Goal: Task Accomplishment & Management: Complete application form

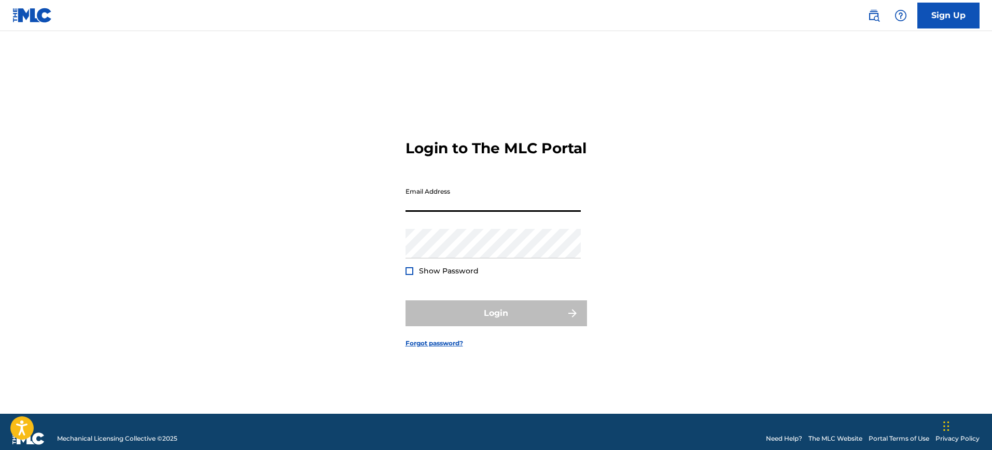
type input "[PERSON_NAME][EMAIL_ADDRESS][DOMAIN_NAME]"
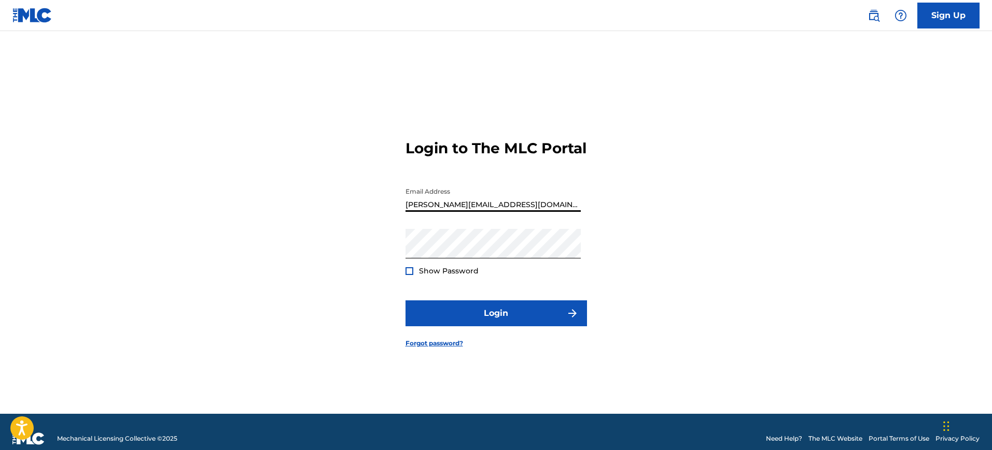
click at [405, 301] on button "Login" at bounding box center [495, 314] width 181 height 26
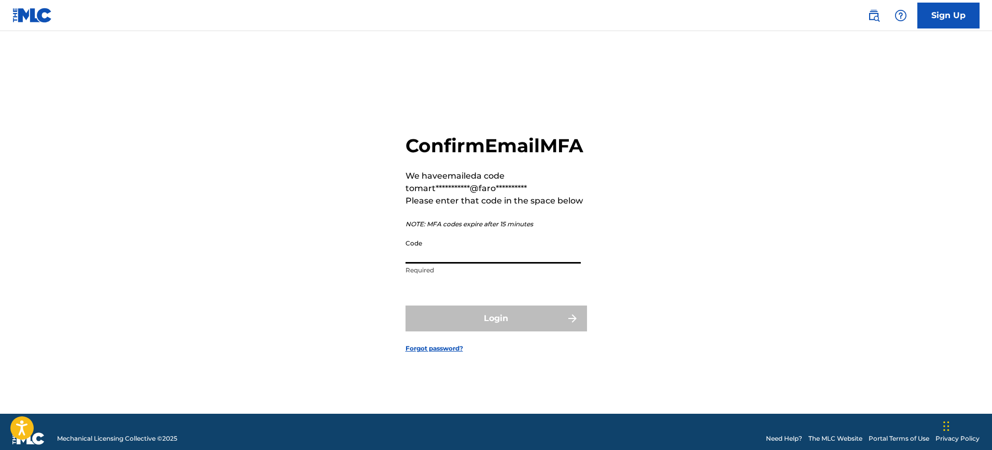
click at [497, 264] on input "Code" at bounding box center [492, 249] width 175 height 30
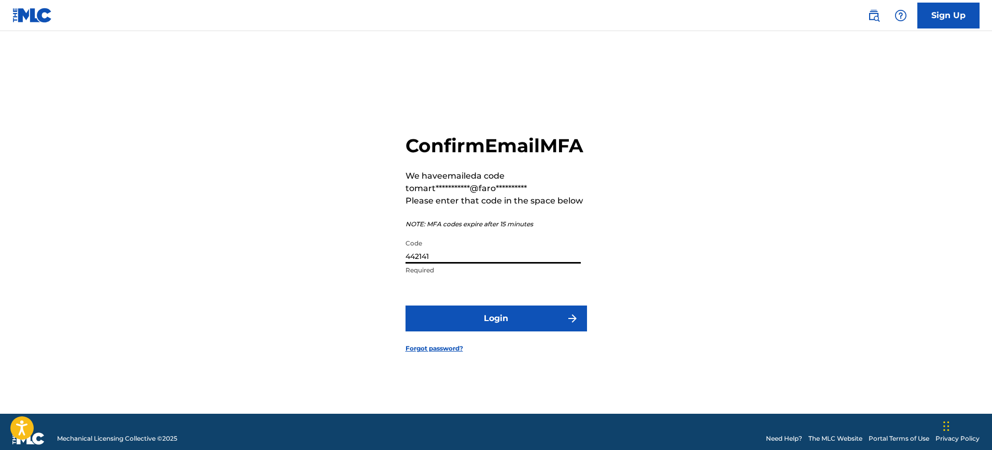
type input "442141"
click at [405, 306] on button "Login" at bounding box center [495, 319] width 181 height 26
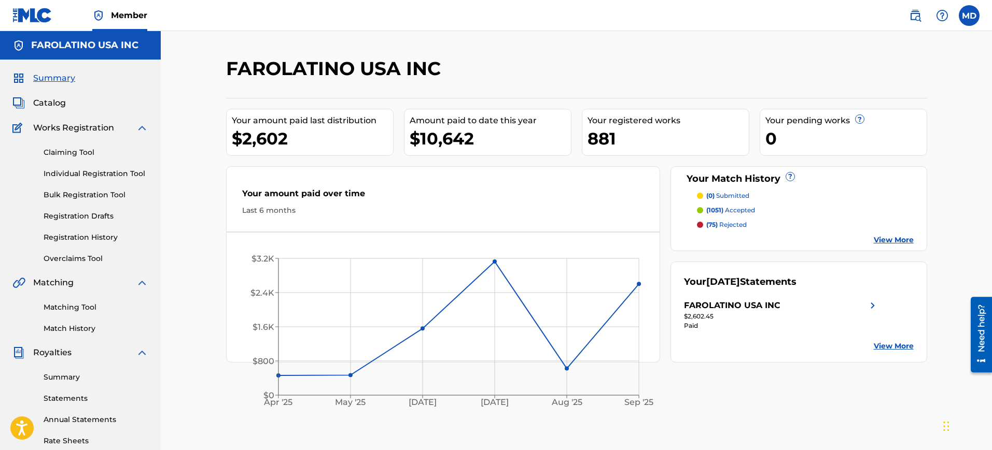
click at [73, 231] on div "Claiming Tool Individual Registration Tool Bulk Registration Tool Registration …" at bounding box center [80, 199] width 136 height 130
click at [85, 175] on link "Individual Registration Tool" at bounding box center [96, 173] width 105 height 11
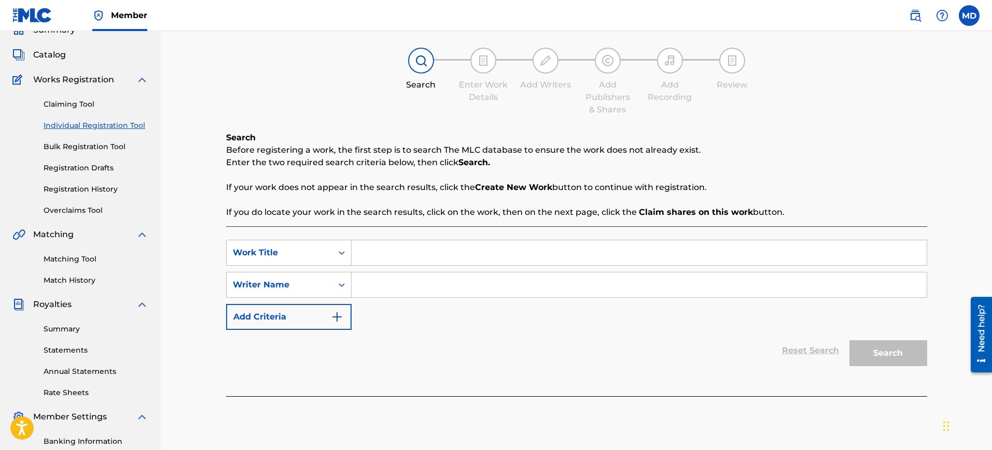
scroll to position [49, 0]
click at [391, 247] on input "Search Form" at bounding box center [638, 251] width 575 height 25
type input "[PERSON_NAME] remix"
click at [389, 288] on input "Search Form" at bounding box center [638, 284] width 575 height 25
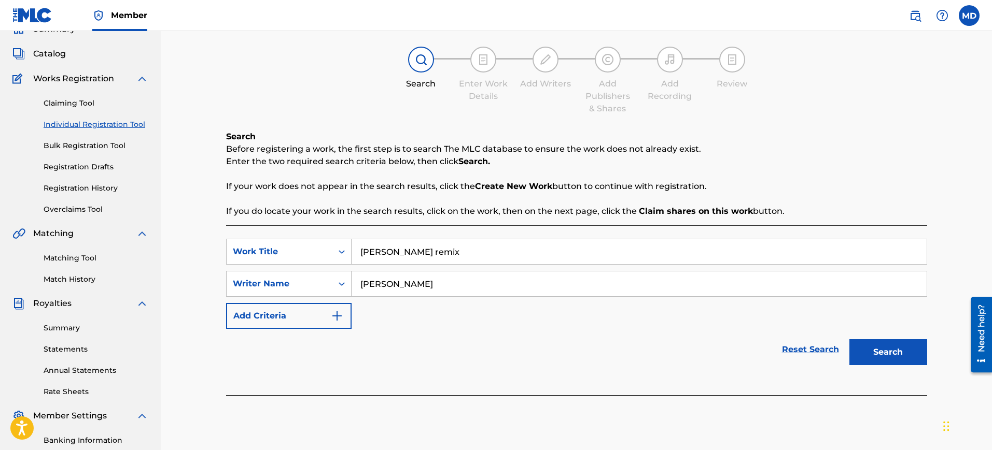
type input "[PERSON_NAME]"
click at [849, 340] on button "Search" at bounding box center [888, 353] width 78 height 26
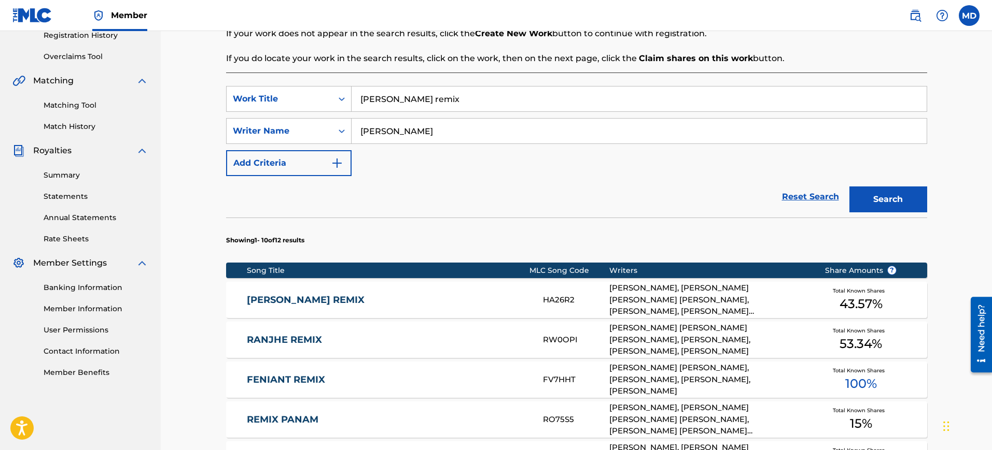
scroll to position [203, 0]
click at [416, 301] on link "[PERSON_NAME] REMIX" at bounding box center [388, 300] width 282 height 12
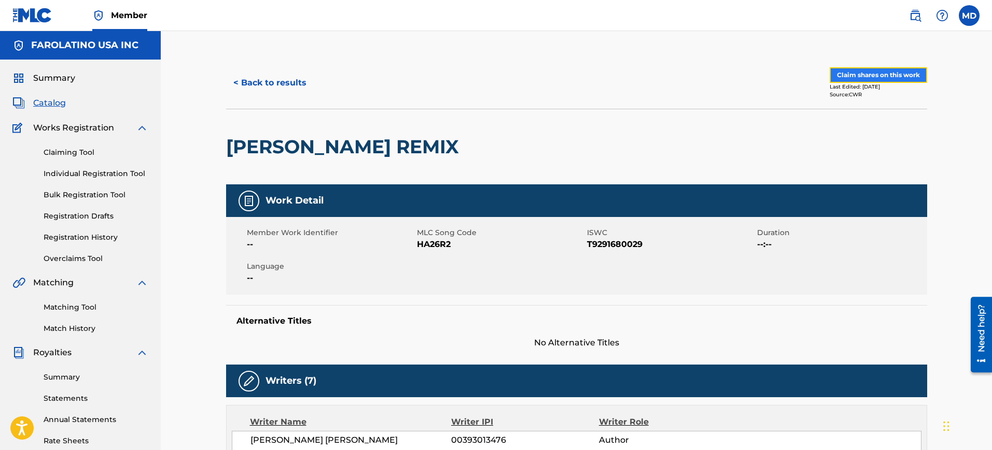
click at [900, 79] on button "Claim shares on this work" at bounding box center [877, 75] width 97 height 16
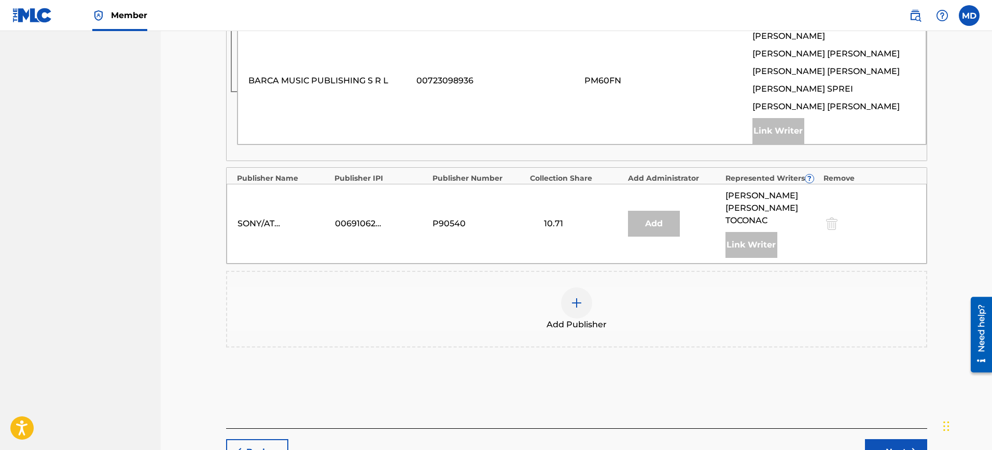
scroll to position [1040, 0]
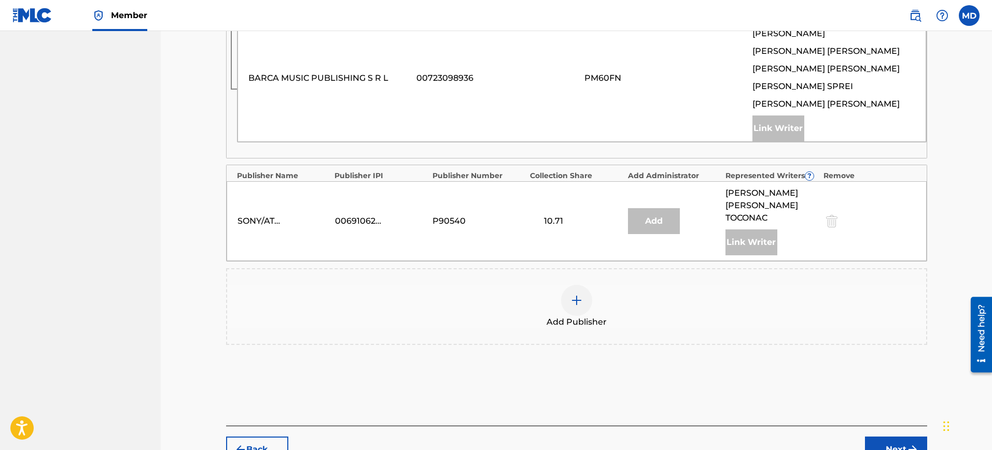
click at [543, 285] on div "Add Publisher" at bounding box center [576, 307] width 699 height 44
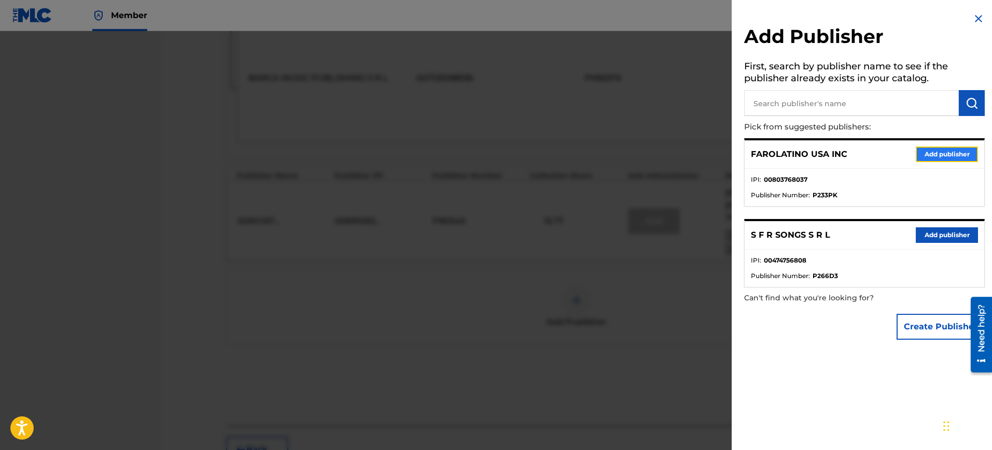
click at [933, 157] on button "Add publisher" at bounding box center [946, 155] width 62 height 16
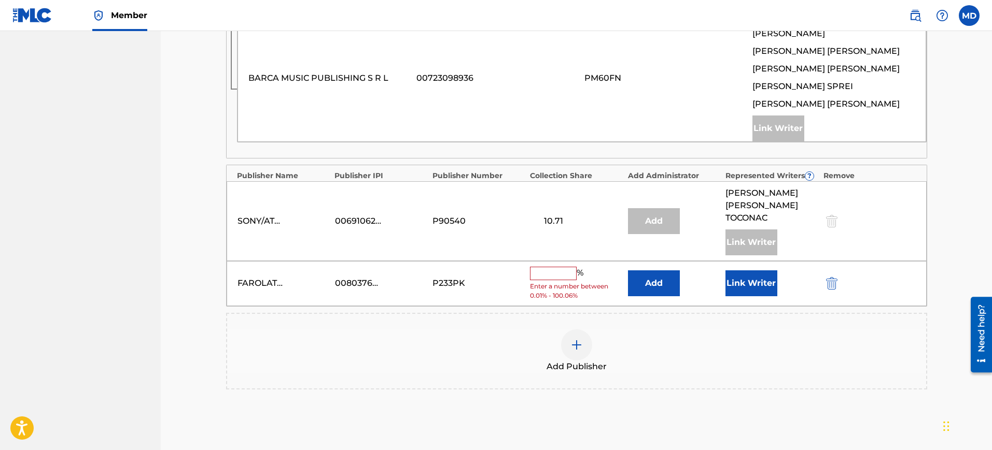
click at [549, 267] on input "text" at bounding box center [553, 273] width 47 height 13
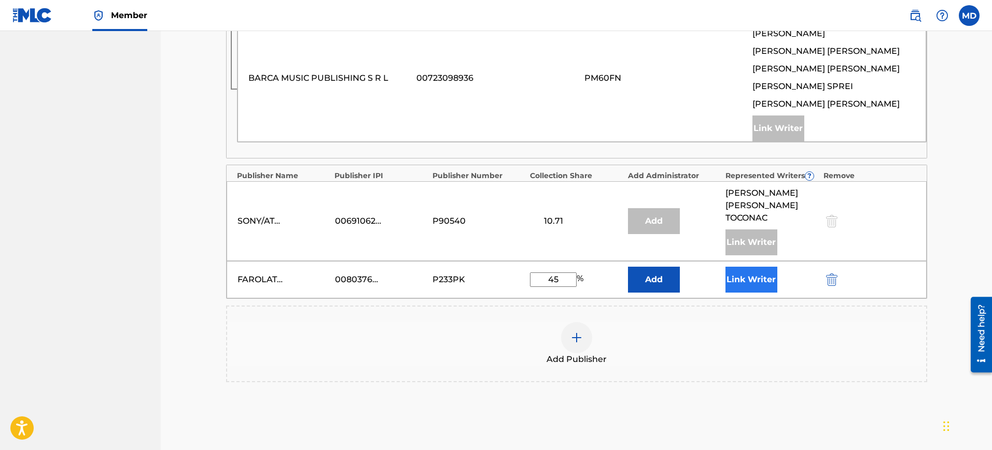
type input "45"
click at [753, 267] on button "Link Writer" at bounding box center [751, 280] width 52 height 26
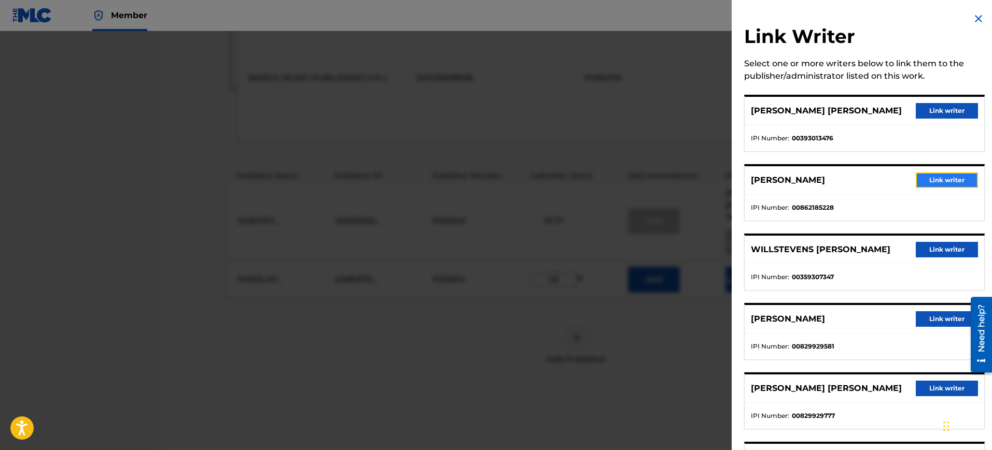
click at [942, 174] on button "Link writer" at bounding box center [946, 181] width 62 height 16
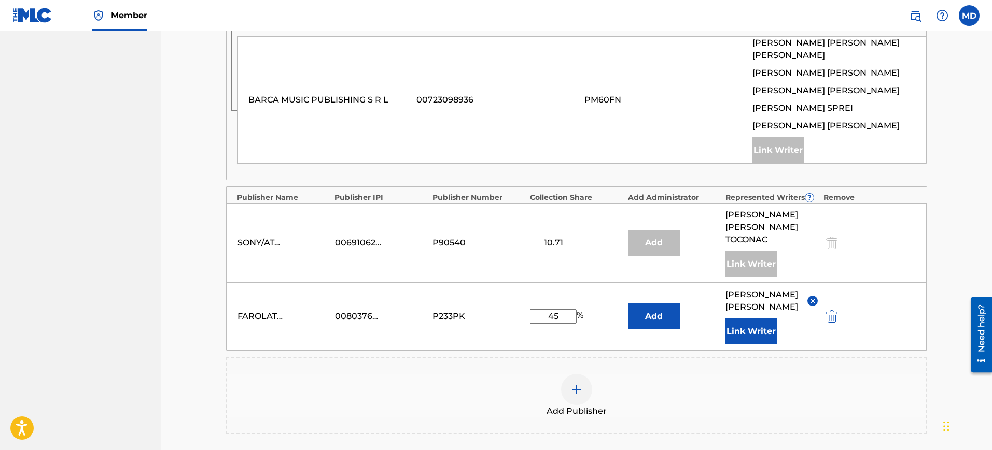
scroll to position [1120, 0]
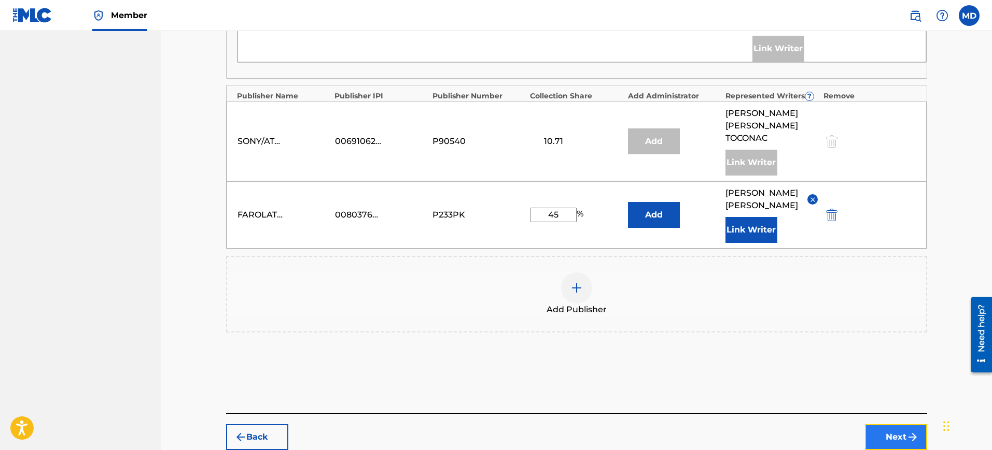
click at [883, 425] on button "Next" at bounding box center [896, 438] width 62 height 26
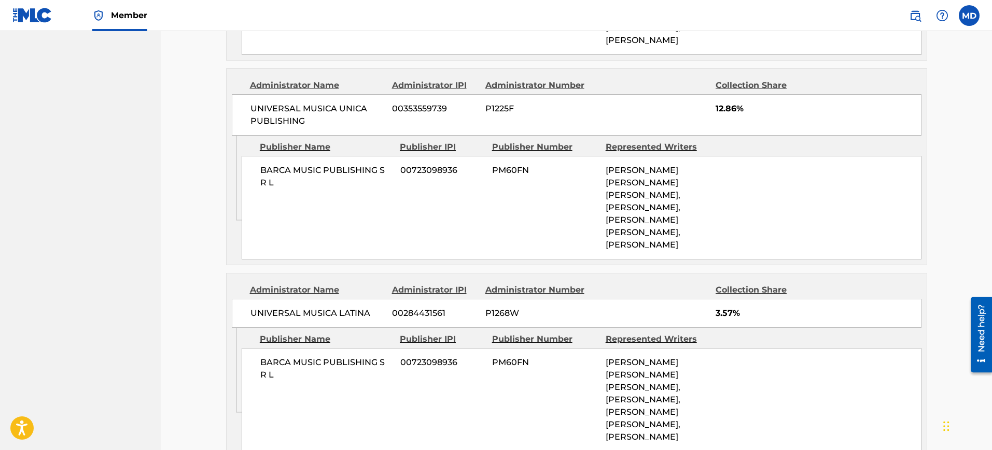
scroll to position [1189, 0]
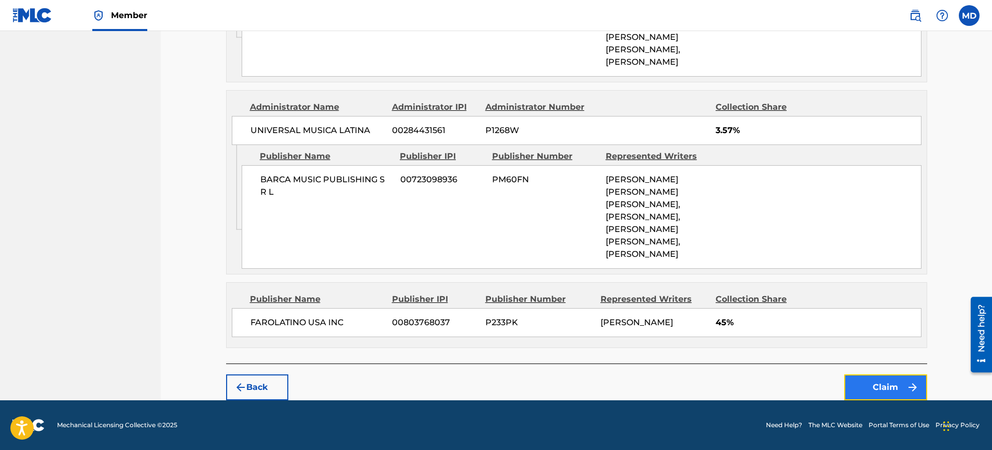
click at [884, 384] on button "Claim" at bounding box center [885, 388] width 83 height 26
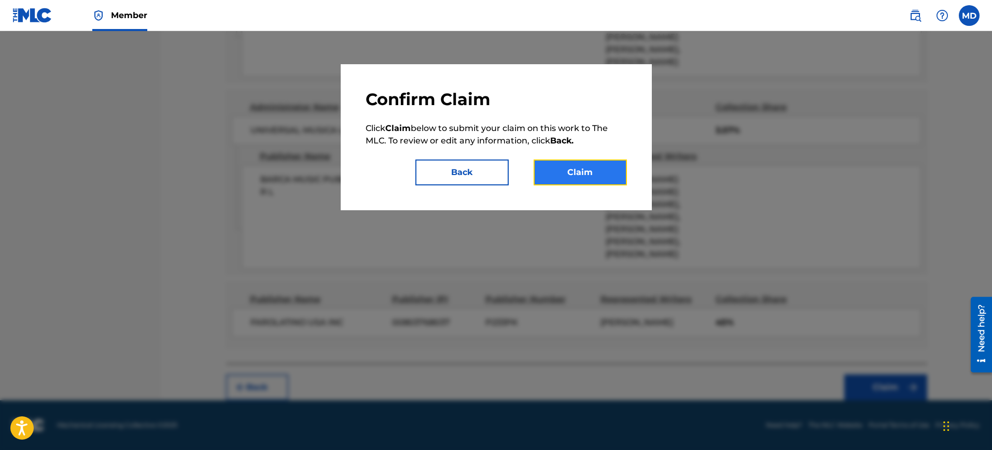
click at [600, 176] on button "Claim" at bounding box center [579, 173] width 93 height 26
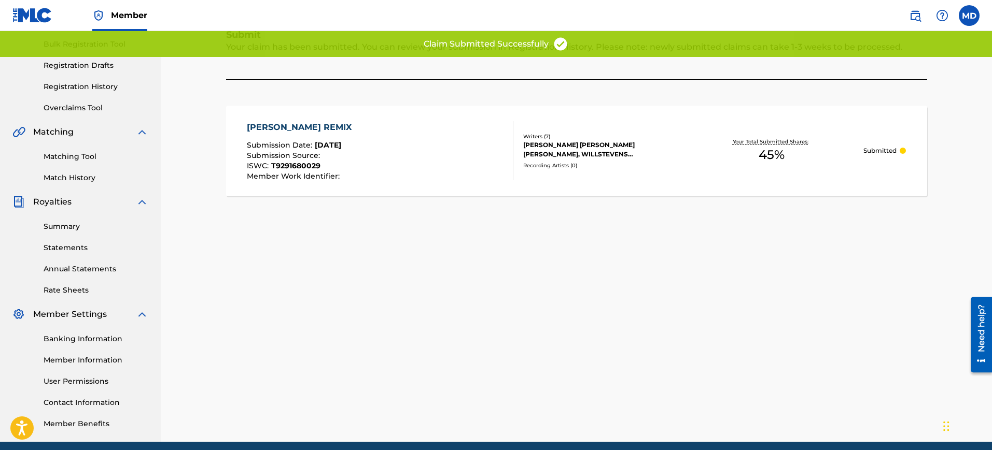
scroll to position [146, 0]
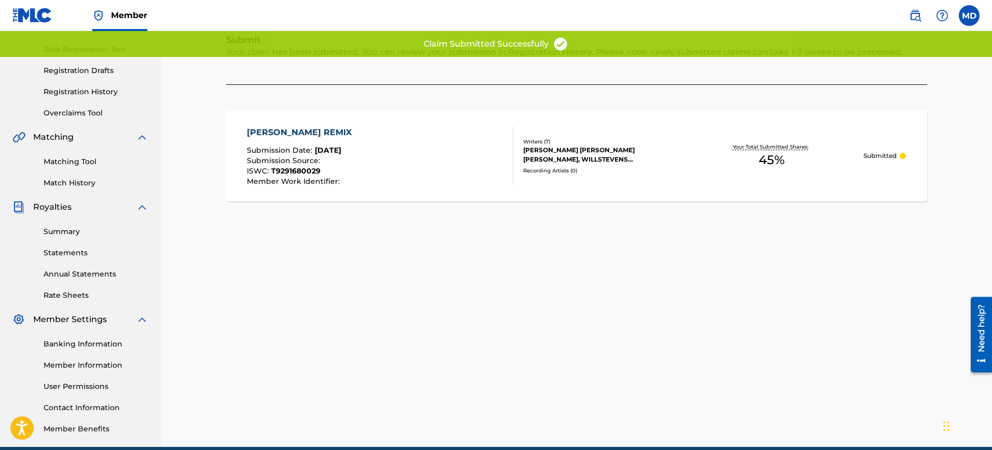
click at [497, 162] on div "[PERSON_NAME] REMIX Submission Date : [DATE] Submission Source : ISWC : T929168…" at bounding box center [380, 155] width 266 height 59
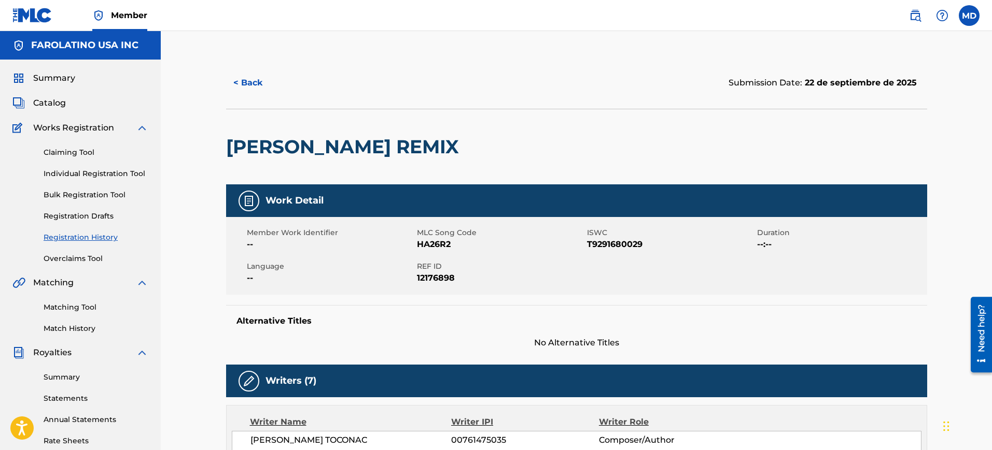
click at [429, 246] on span "HA26R2" at bounding box center [500, 244] width 167 height 12
copy span "HA26R2"
click at [264, 78] on button "< Back" at bounding box center [257, 83] width 62 height 26
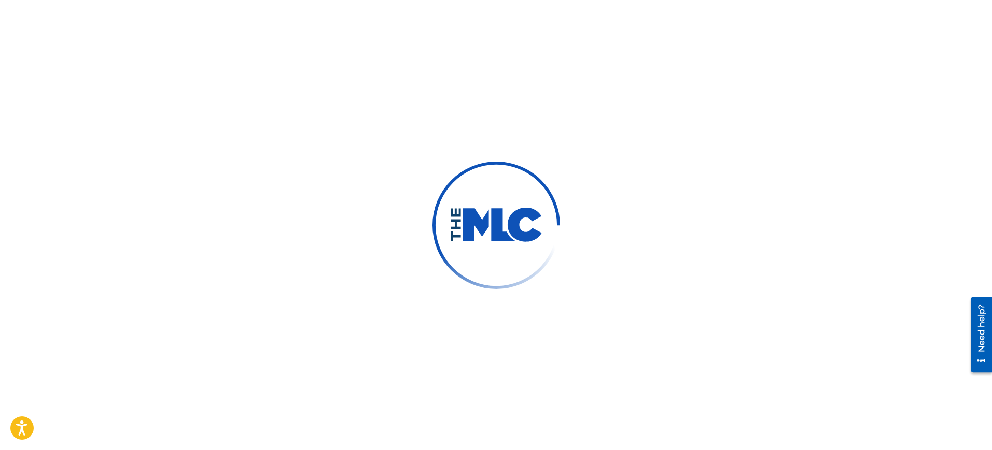
scroll to position [146, 0]
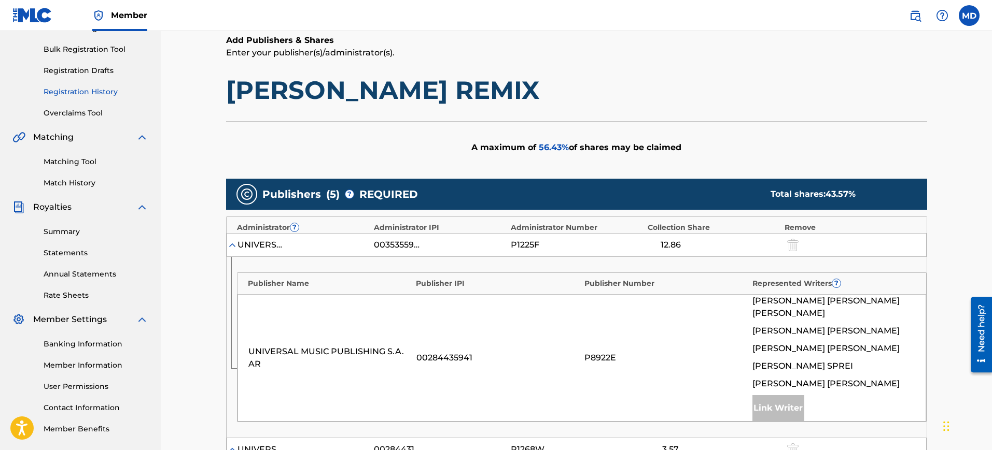
click at [75, 87] on link "Registration History" at bounding box center [96, 92] width 105 height 11
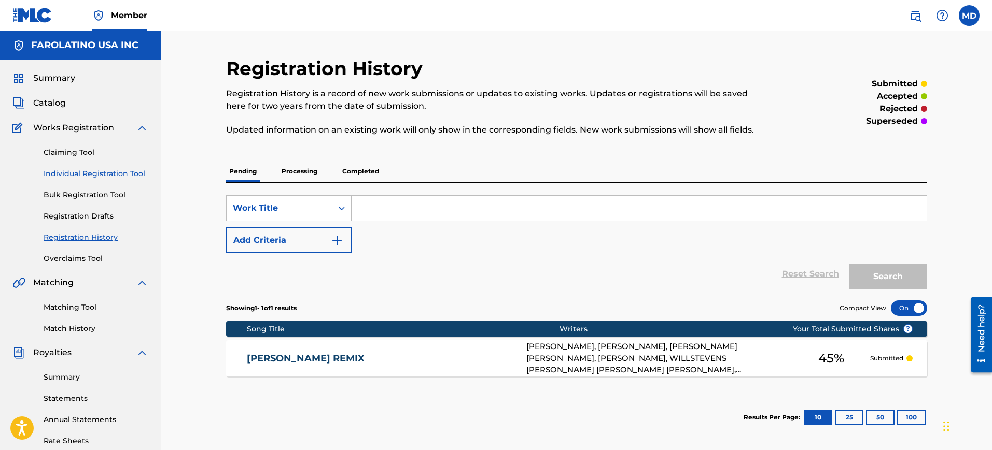
click at [89, 171] on link "Individual Registration Tool" at bounding box center [96, 173] width 105 height 11
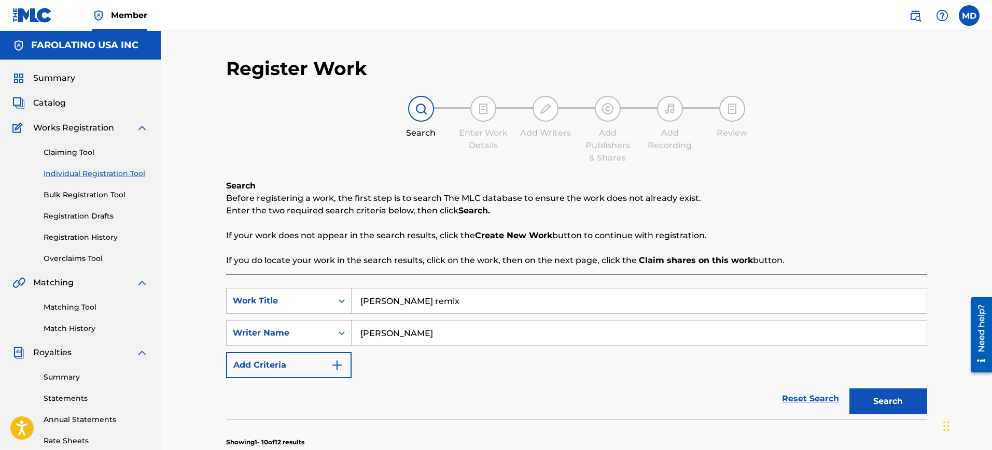
click at [448, 309] on input "[PERSON_NAME] remix" at bounding box center [638, 301] width 575 height 25
paste input "Kampari"
type input "Kampari"
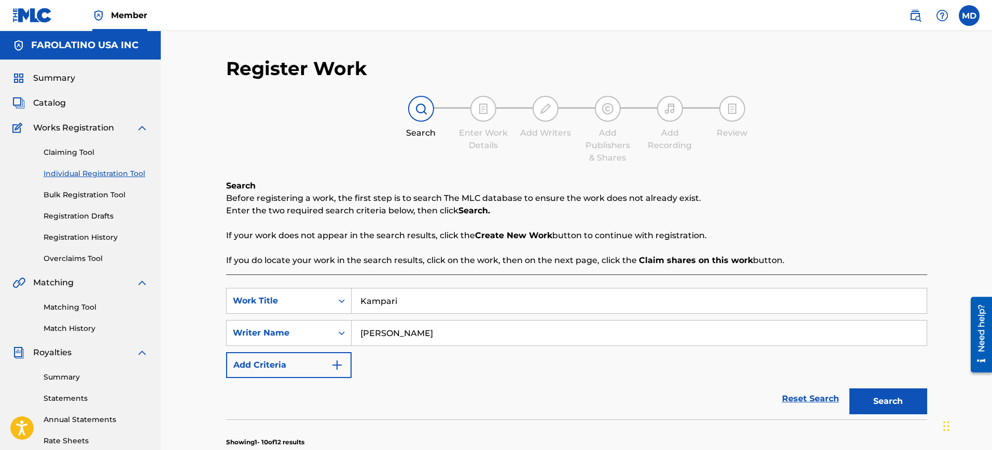
click at [849, 389] on button "Search" at bounding box center [888, 402] width 78 height 26
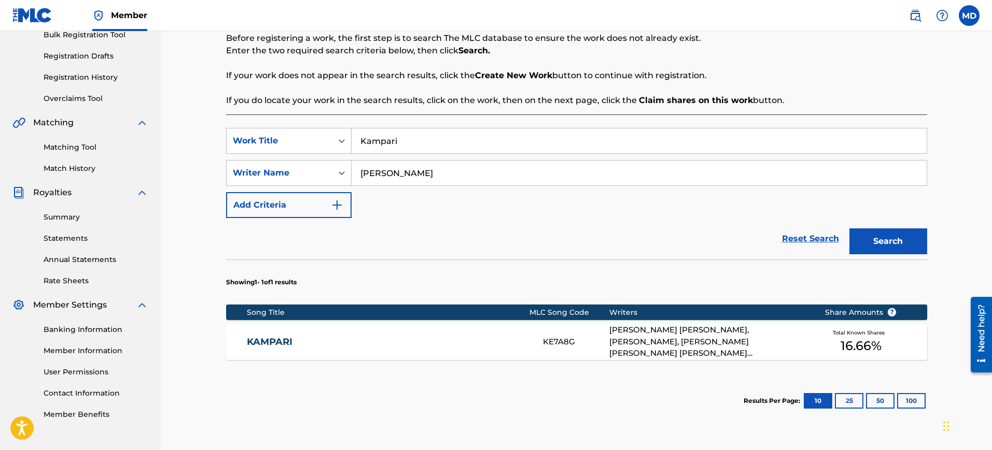
scroll to position [184, 0]
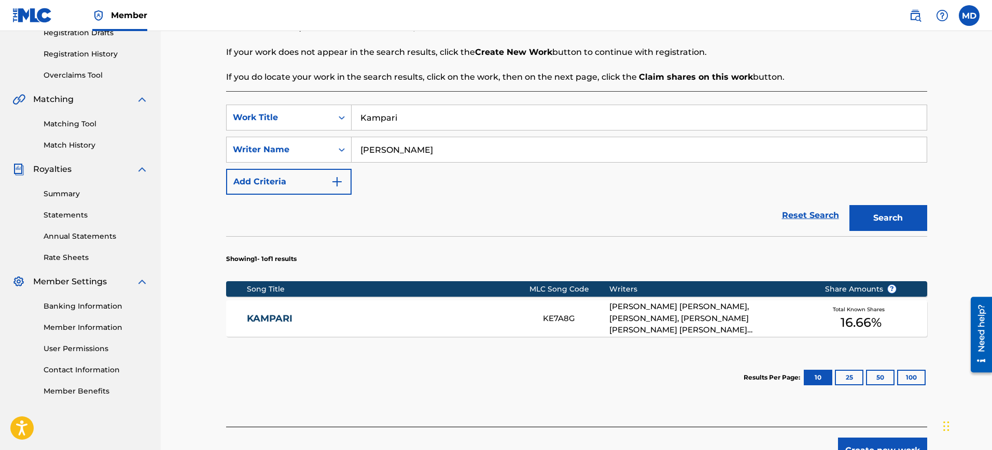
click at [422, 321] on link "KAMPARI" at bounding box center [388, 319] width 282 height 12
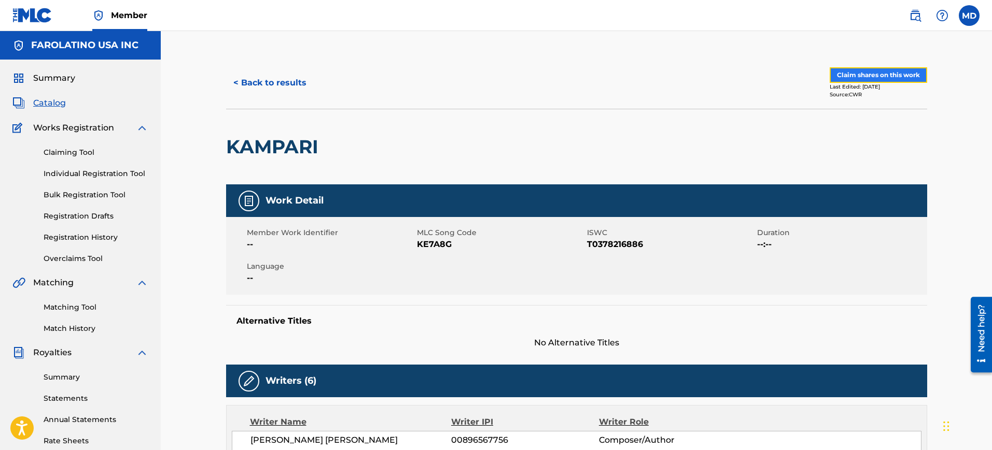
click at [841, 72] on button "Claim shares on this work" at bounding box center [877, 75] width 97 height 16
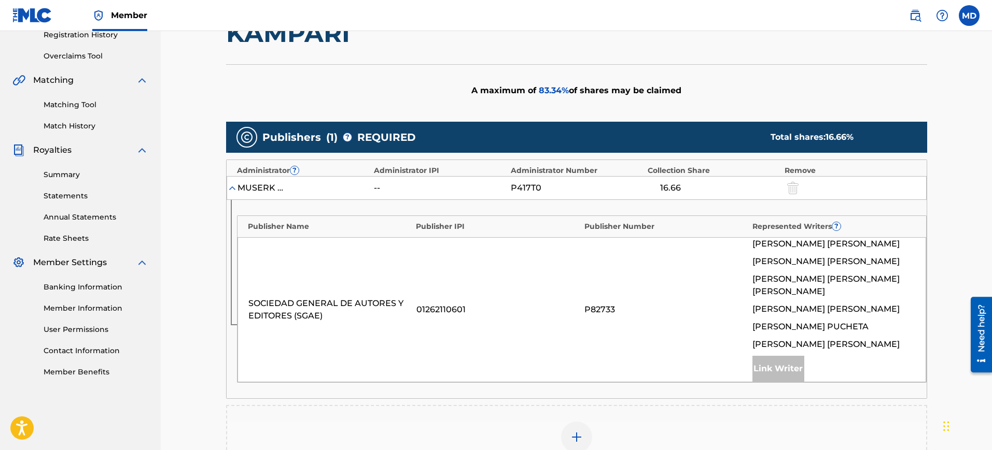
scroll to position [389, 0]
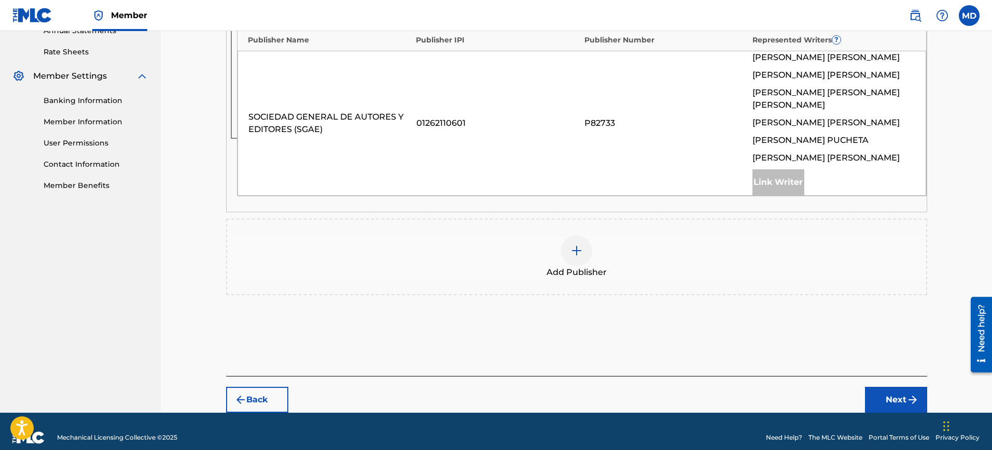
click at [567, 242] on div at bounding box center [576, 250] width 31 height 31
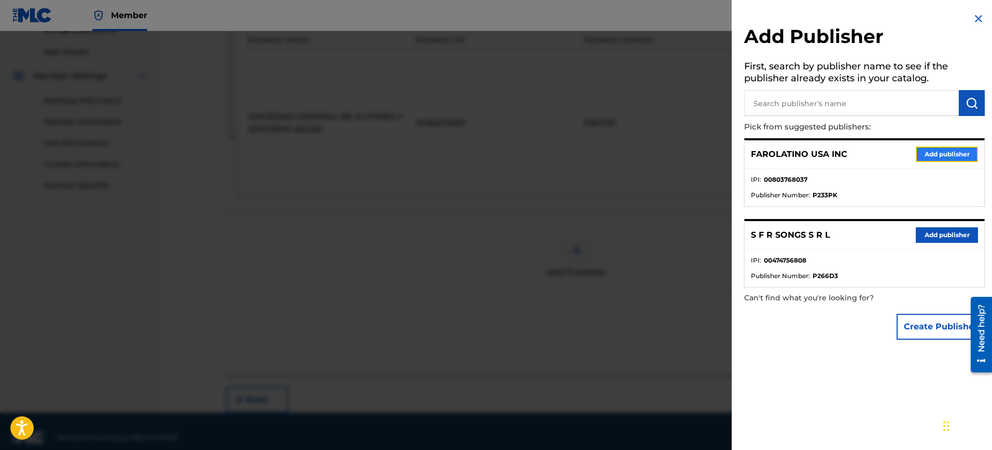
click at [944, 153] on button "Add publisher" at bounding box center [946, 155] width 62 height 16
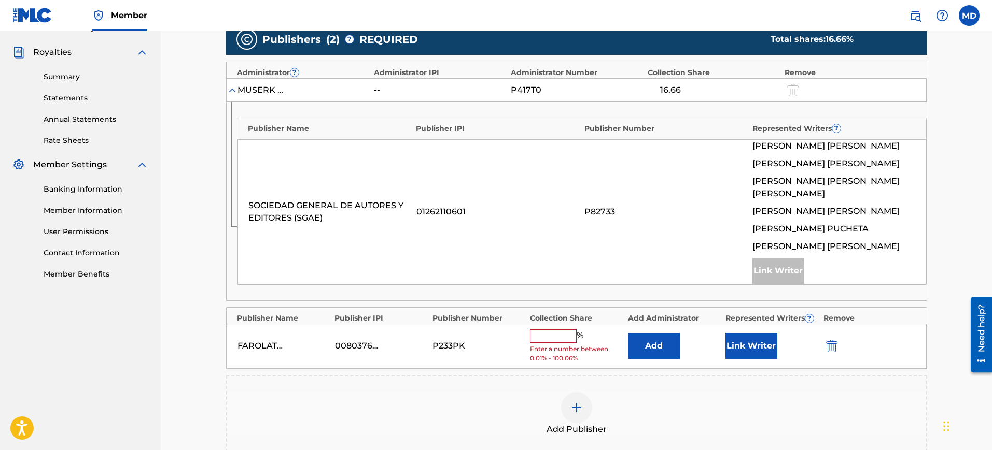
scroll to position [301, 0]
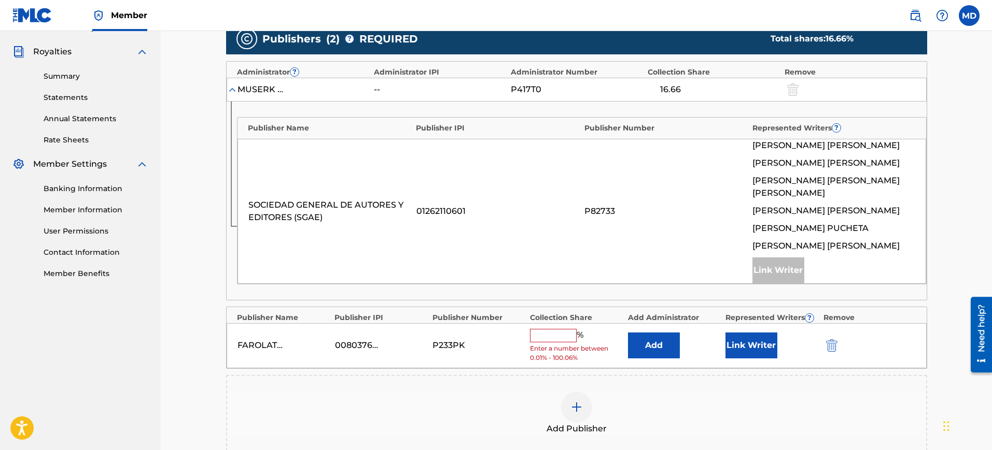
click at [554, 329] on input "text" at bounding box center [553, 335] width 47 height 13
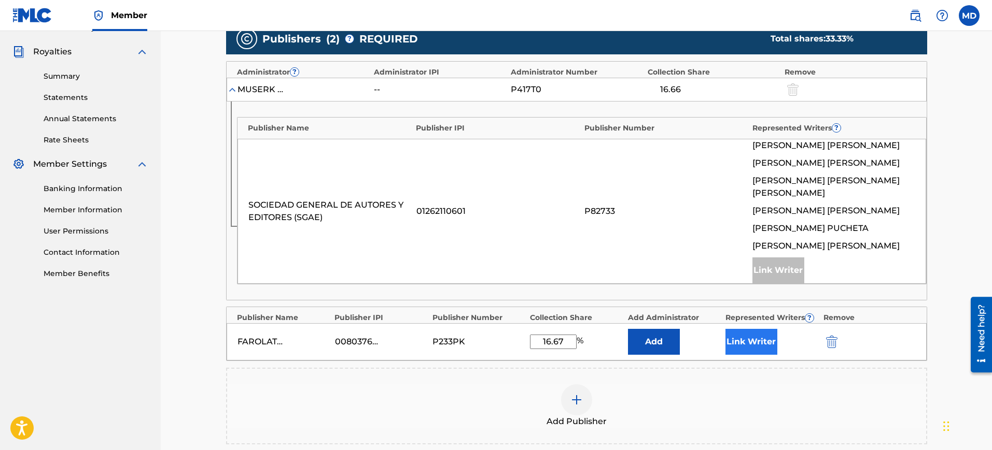
type input "16.67"
click at [740, 329] on button "Link Writer" at bounding box center [751, 342] width 52 height 26
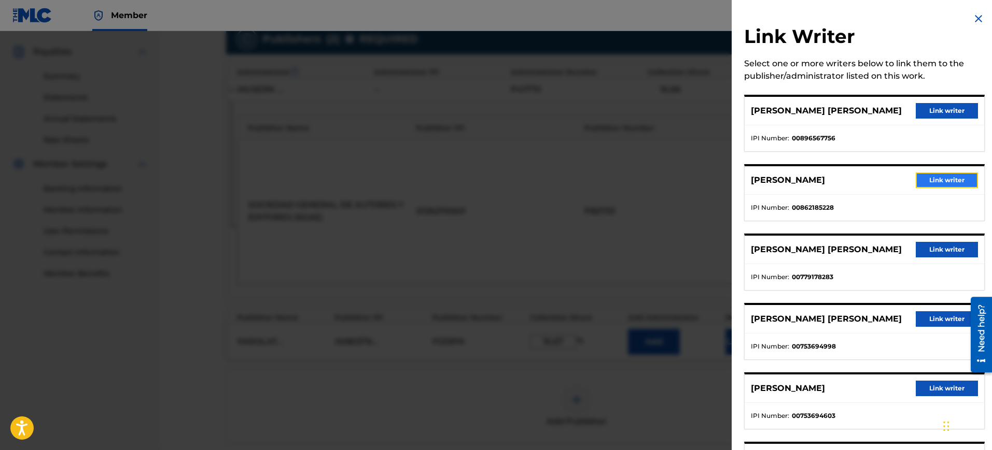
click at [931, 175] on button "Link writer" at bounding box center [946, 181] width 62 height 16
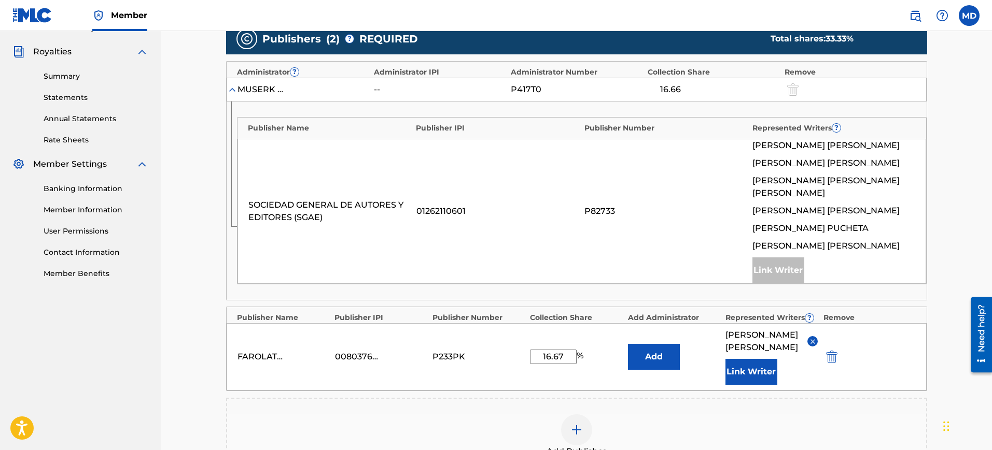
scroll to position [493, 0]
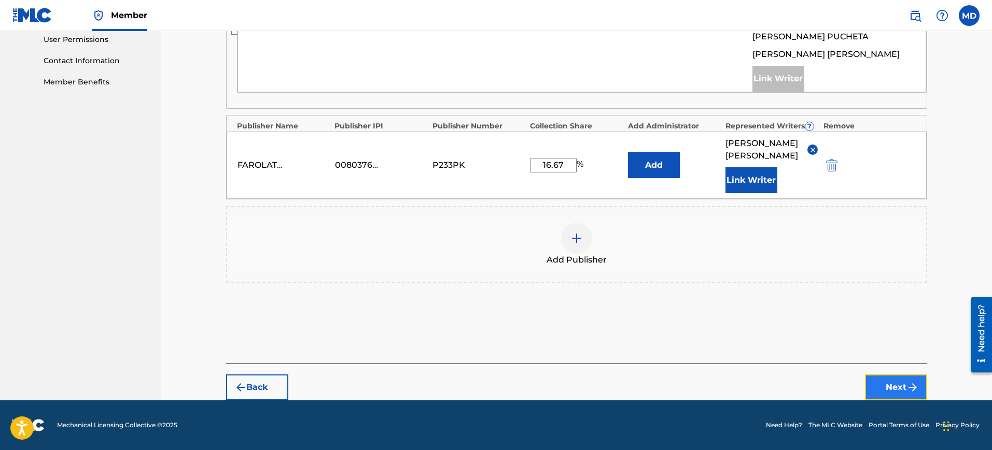
click at [873, 378] on button "Next" at bounding box center [896, 388] width 62 height 26
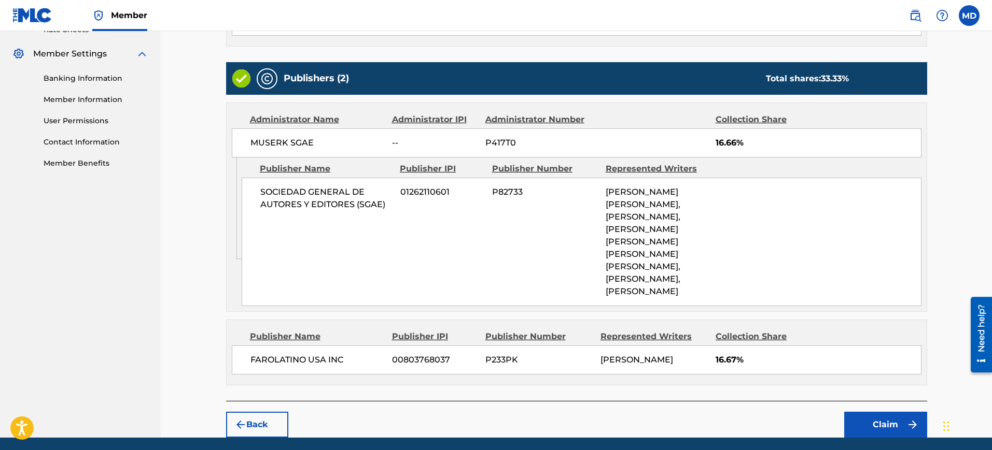
scroll to position [449, 0]
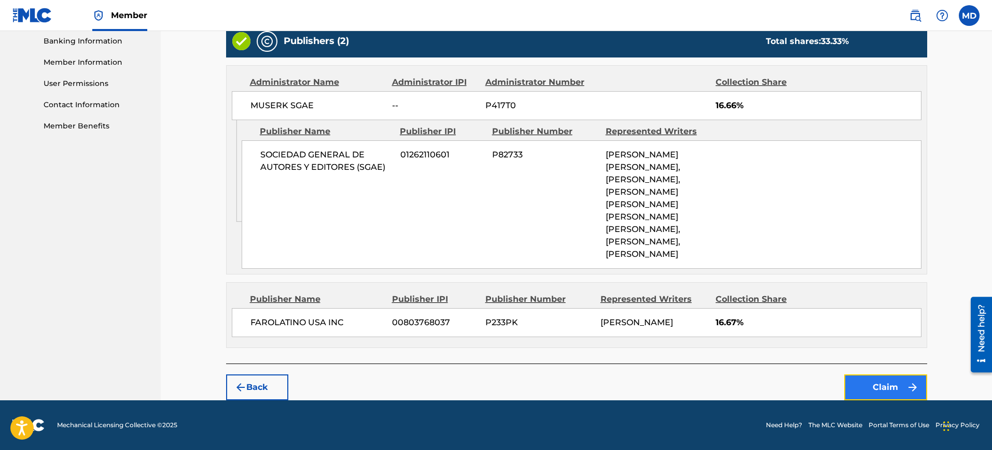
click at [868, 393] on button "Claim" at bounding box center [885, 388] width 83 height 26
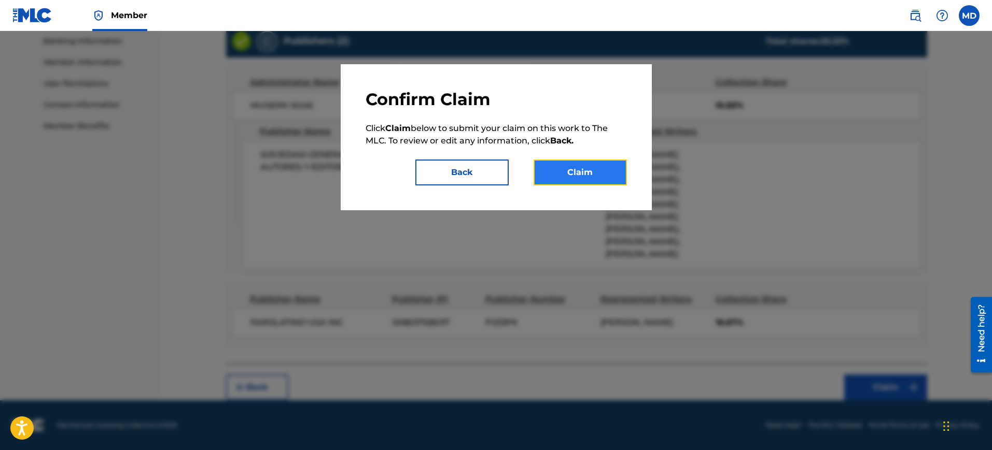
click at [604, 167] on button "Claim" at bounding box center [579, 173] width 93 height 26
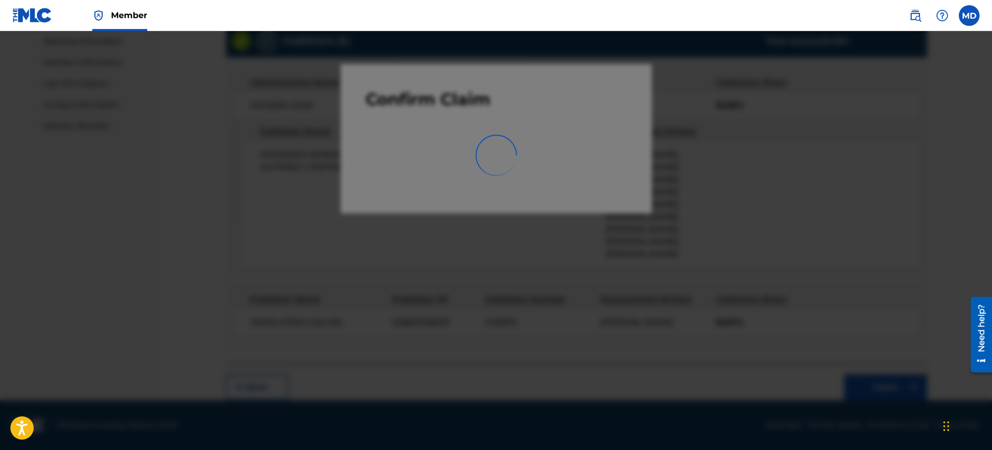
scroll to position [192, 0]
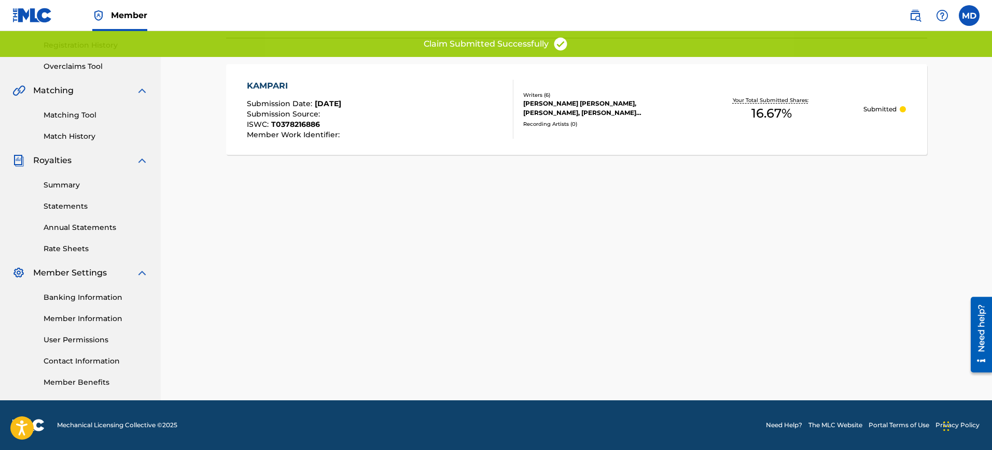
click at [487, 89] on div "KAMPARI Submission Date : [DATE] Submission Source : ISWC : T0378216886 Member …" at bounding box center [380, 109] width 266 height 59
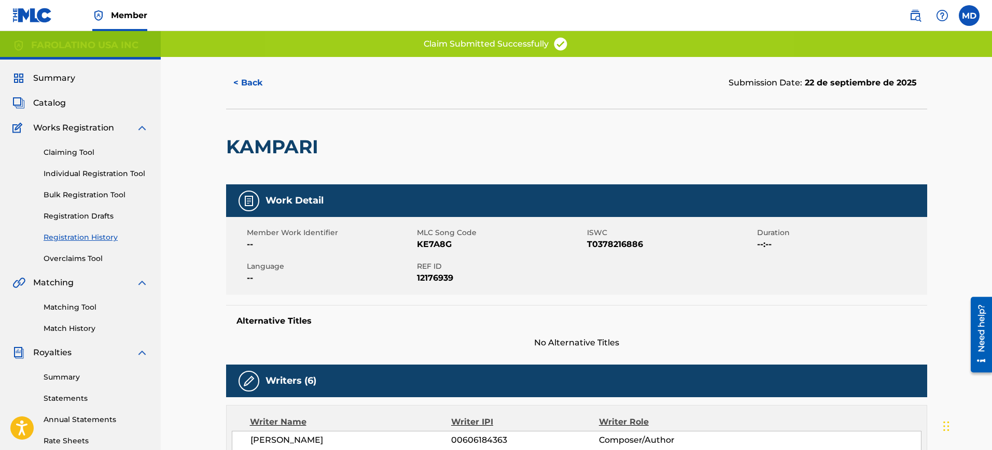
click at [437, 244] on span "KE7A8G" at bounding box center [500, 244] width 167 height 12
copy span "KE7A8G"
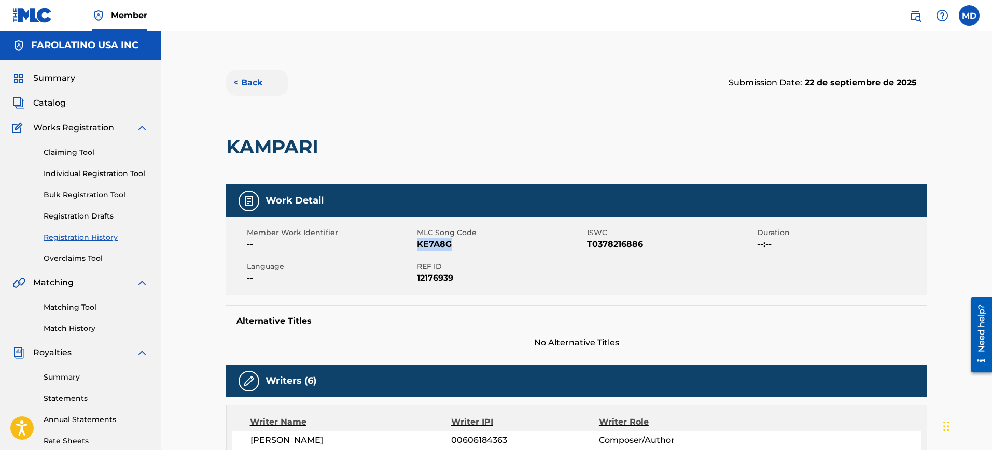
click at [245, 83] on button "< Back" at bounding box center [257, 83] width 62 height 26
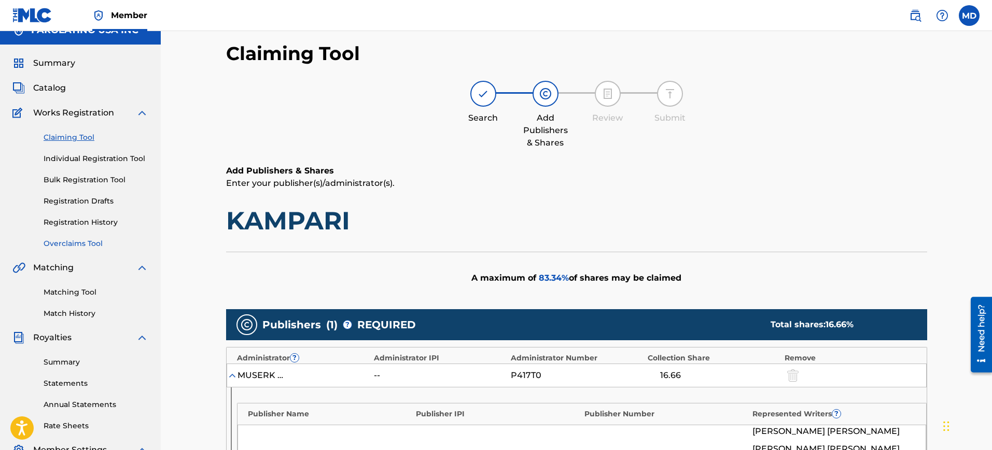
scroll to position [14, 0]
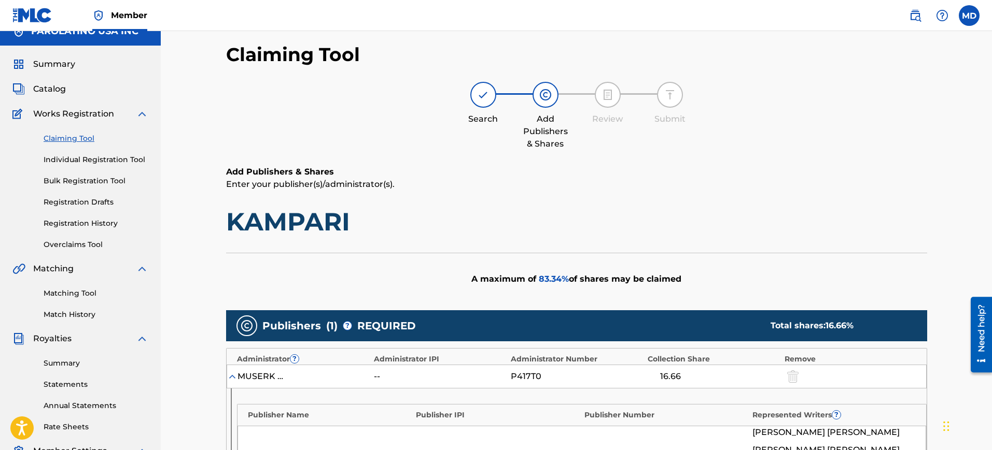
click at [142, 153] on div "Claiming Tool Individual Registration Tool Bulk Registration Tool Registration …" at bounding box center [80, 185] width 136 height 130
click at [135, 158] on link "Individual Registration Tool" at bounding box center [96, 159] width 105 height 11
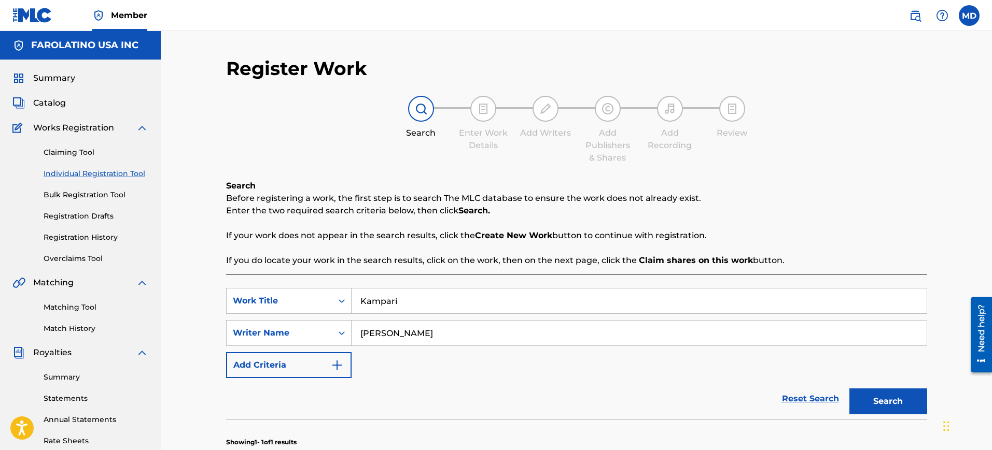
click at [439, 294] on input "Kampari" at bounding box center [638, 301] width 575 height 25
paste input "Una Despedida"
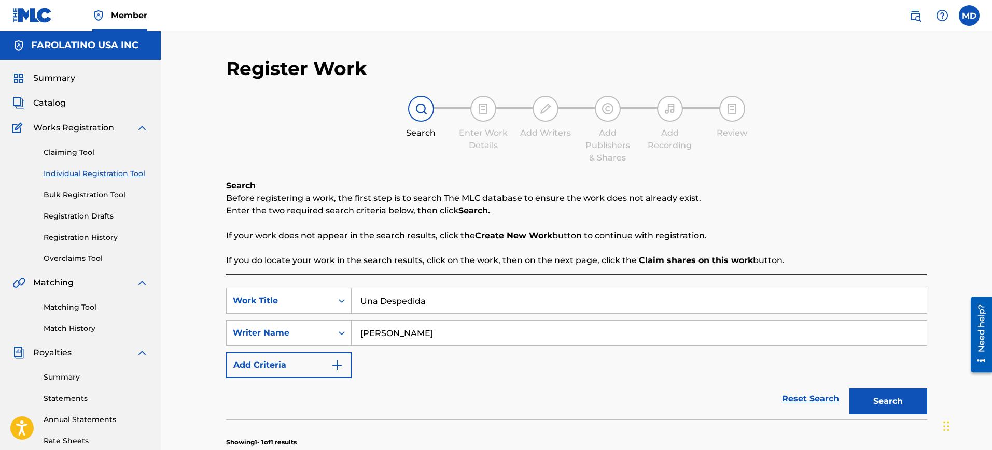
type input "Una Despedida"
click at [849, 389] on button "Search" at bounding box center [888, 402] width 78 height 26
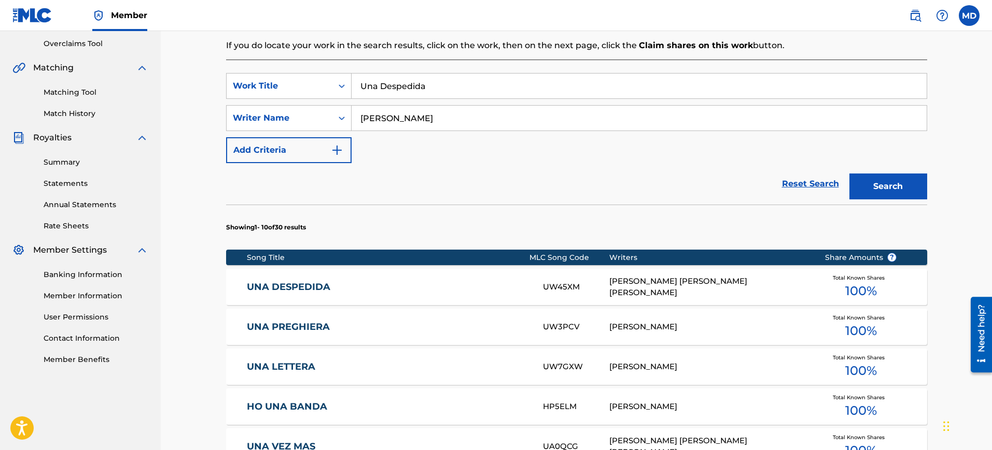
scroll to position [217, 0]
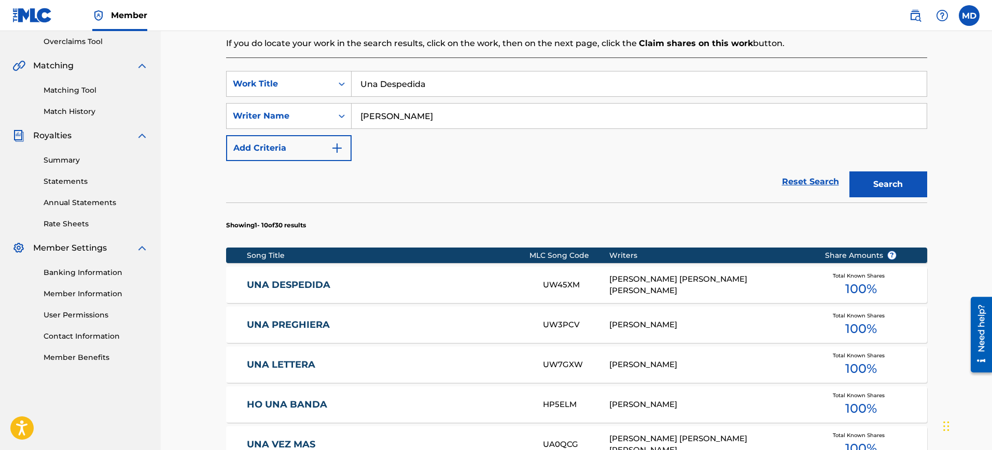
click at [456, 283] on link "UNA DESPEDIDA" at bounding box center [388, 285] width 282 height 12
